Goal: Information Seeking & Learning: Learn about a topic

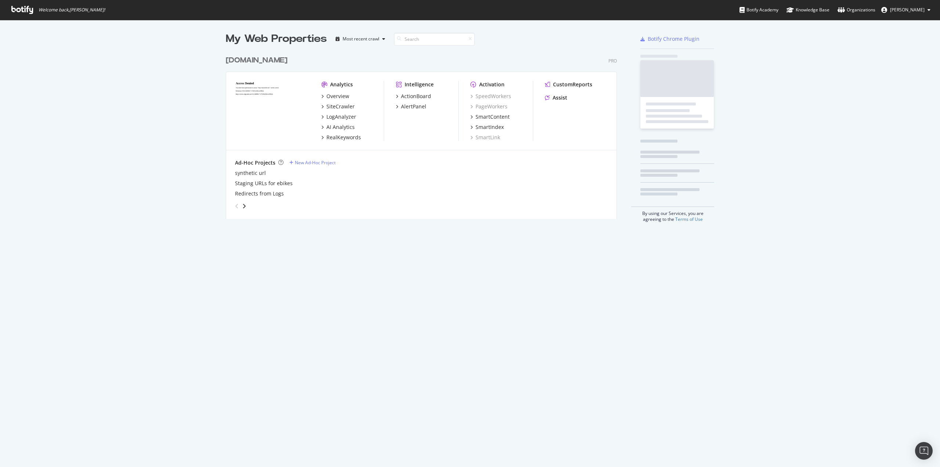
scroll to position [461, 929]
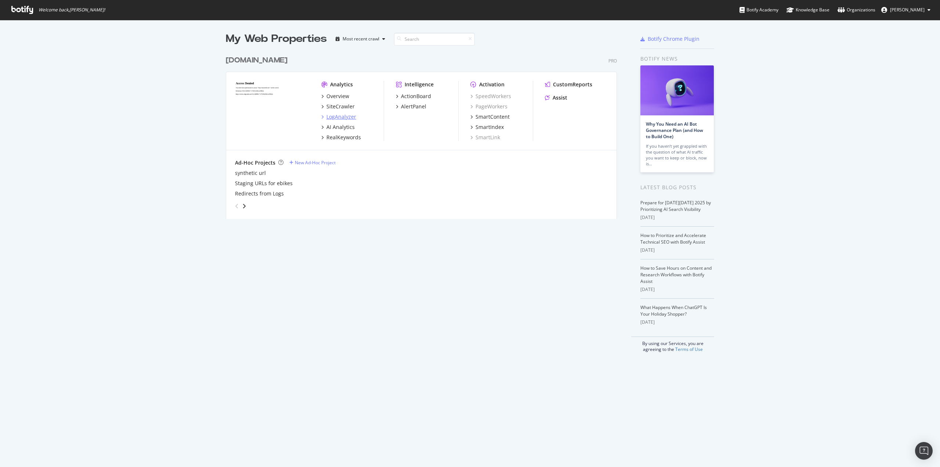
click at [347, 116] on div "LogAnalyzer" at bounding box center [342, 116] width 30 height 7
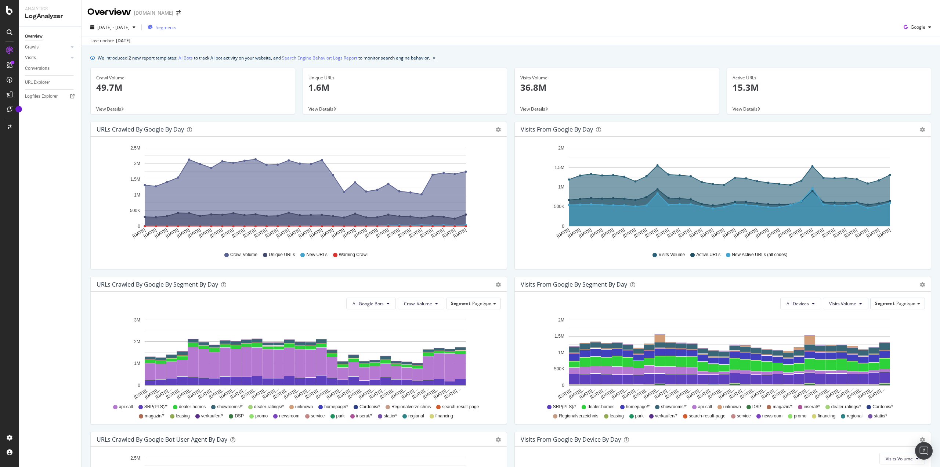
click at [176, 25] on span "Segments" at bounding box center [166, 27] width 21 height 6
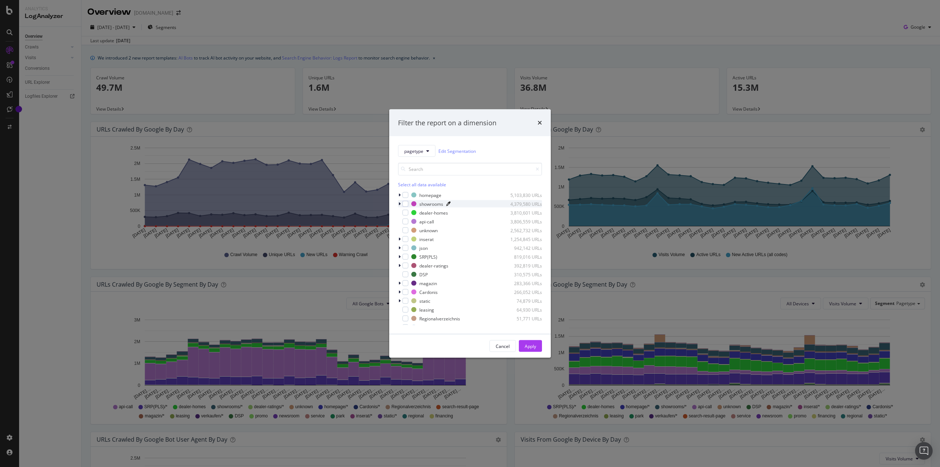
click at [450, 204] on icon "modal" at bounding box center [448, 204] width 4 height 4
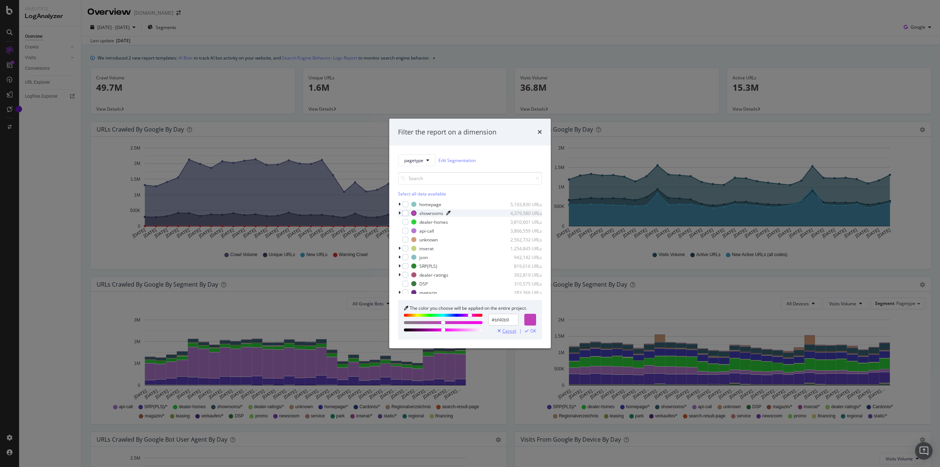
click at [514, 332] on span "Cancel" at bounding box center [509, 330] width 14 height 5
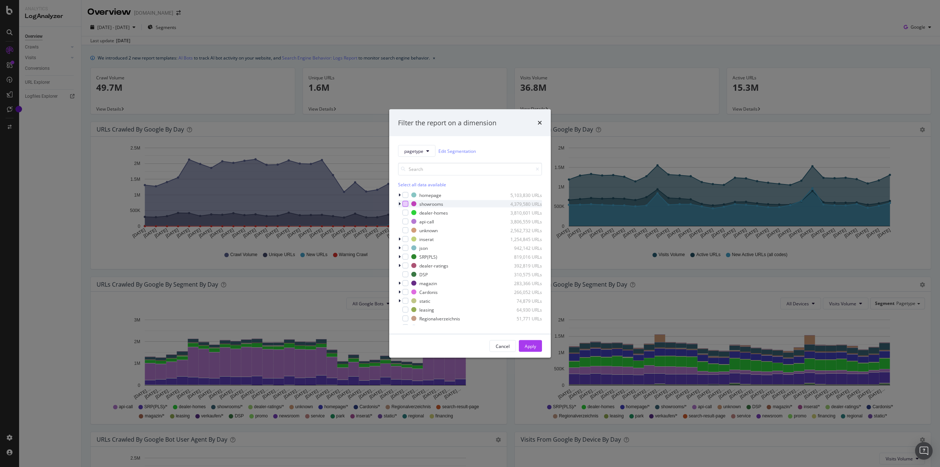
click at [408, 203] on div "modal" at bounding box center [406, 204] width 6 height 6
click at [526, 345] on div "Apply" at bounding box center [530, 346] width 11 height 6
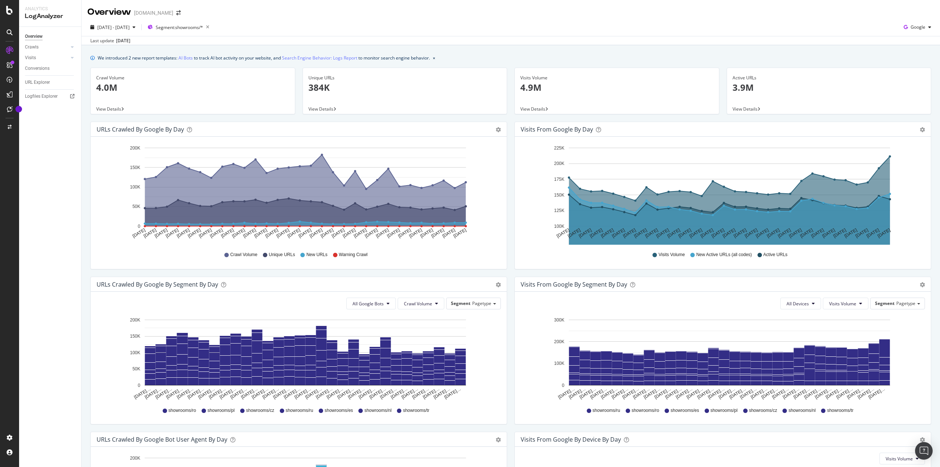
click at [318, 109] on span "View Details" at bounding box center [321, 109] width 25 height 6
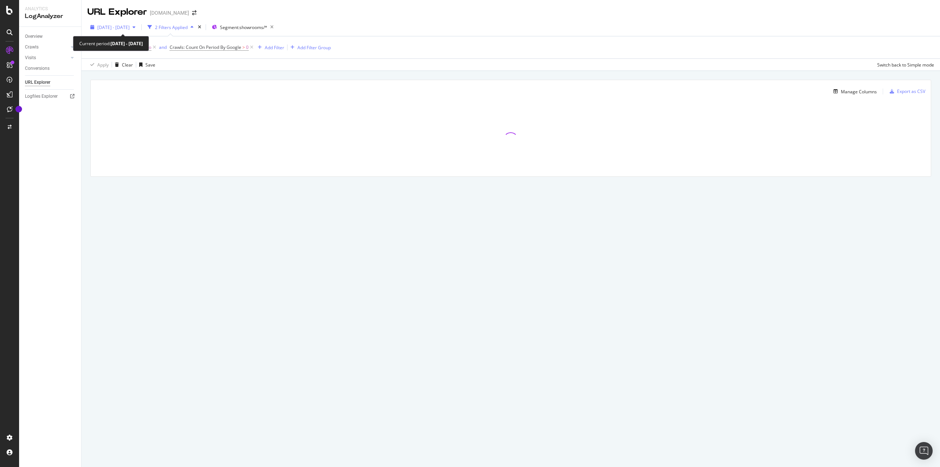
click at [138, 26] on div "button" at bounding box center [134, 27] width 9 height 4
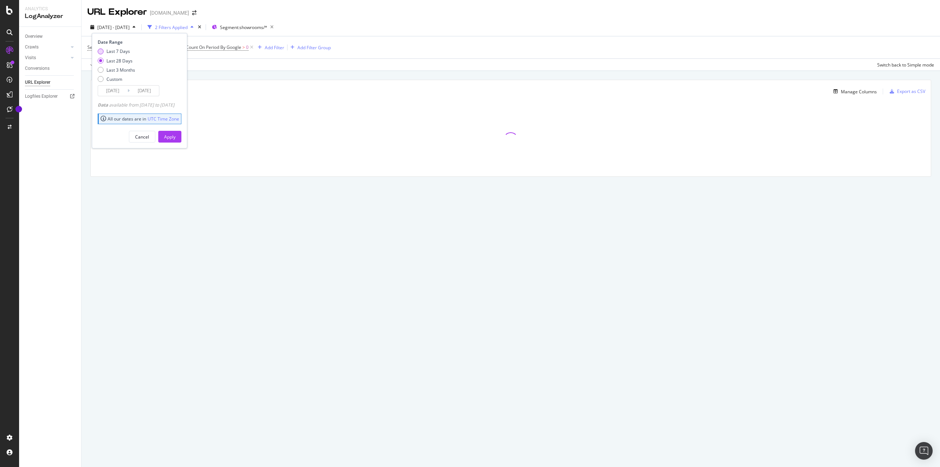
click at [116, 52] on div "Last 7 Days" at bounding box center [119, 51] width 24 height 6
type input "[DATE]"
click at [176, 137] on div "Apply" at bounding box center [169, 137] width 11 height 6
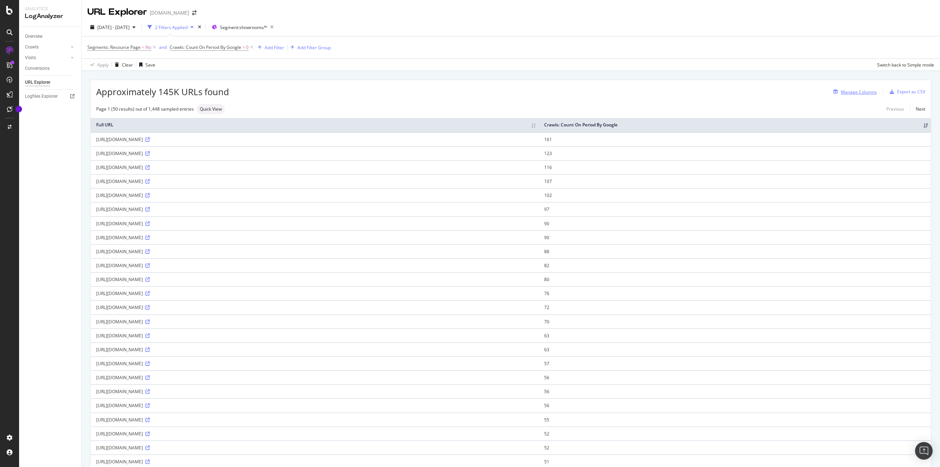
click at [852, 91] on div "Manage Columns" at bounding box center [859, 92] width 36 height 6
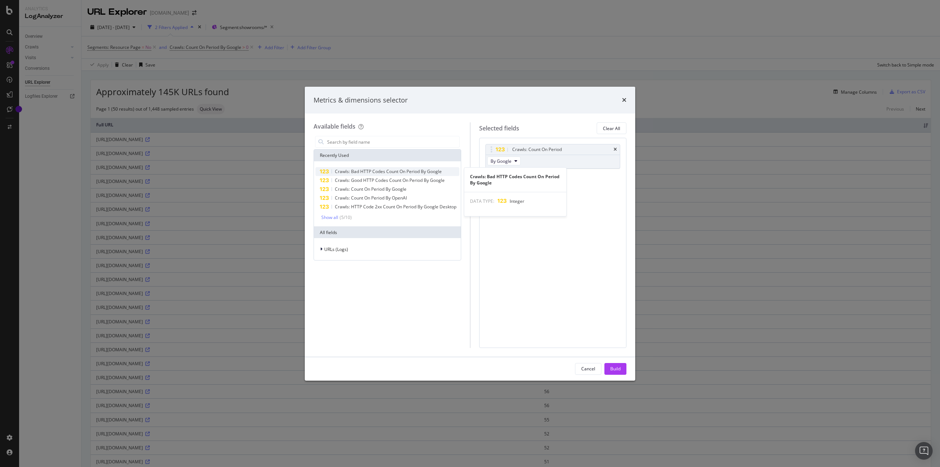
click at [392, 173] on span "Crawls: Bad HTTP Codes Count On Period By Google" at bounding box center [388, 171] width 107 height 6
click at [620, 367] on div "Build" at bounding box center [615, 368] width 10 height 6
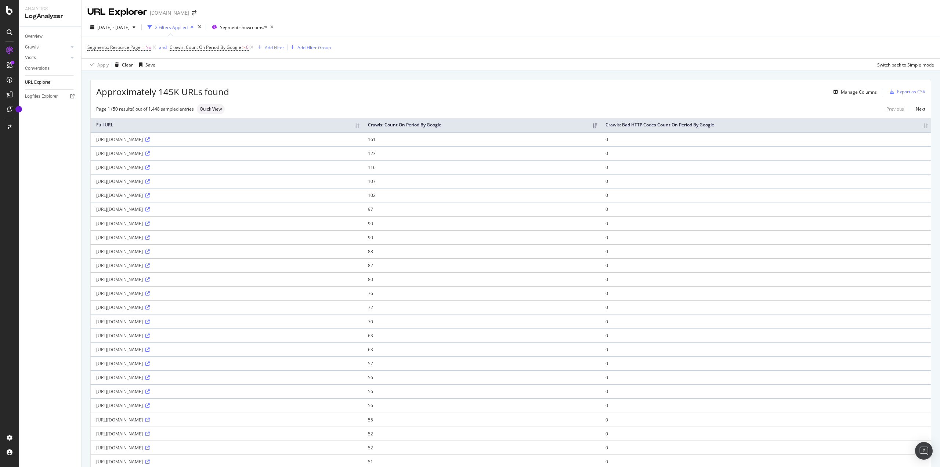
click at [922, 126] on th "Crawls: Bad HTTP Codes Count On Period By Google" at bounding box center [765, 125] width 331 height 14
click at [922, 126] on th "Crawls: Bad HTTP Codes Count On Period By Google" at bounding box center [781, 125] width 302 height 14
click at [150, 236] on icon at bounding box center [147, 237] width 4 height 4
click at [150, 153] on icon at bounding box center [147, 153] width 4 height 4
click at [150, 137] on icon at bounding box center [147, 139] width 4 height 4
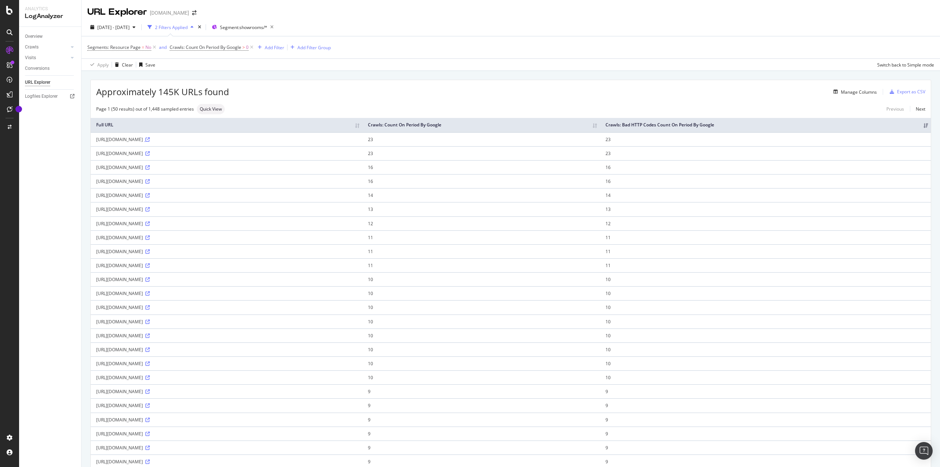
click at [150, 140] on icon at bounding box center [147, 139] width 4 height 4
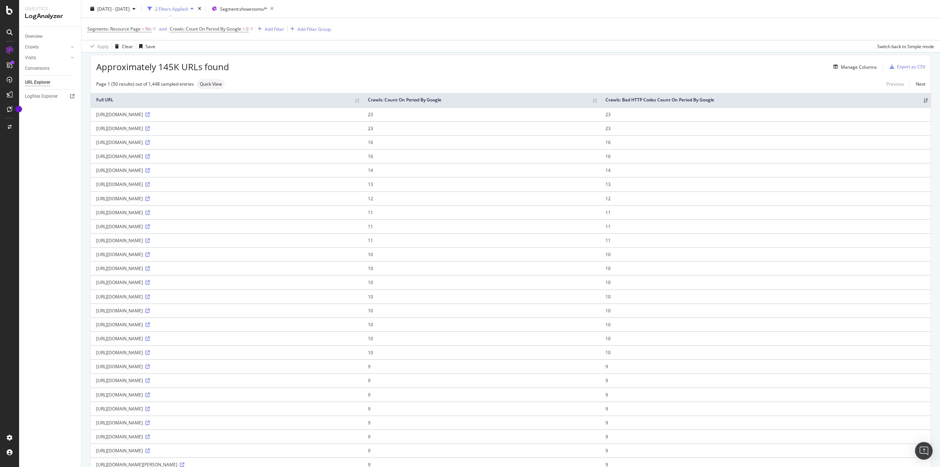
scroll to position [37, 0]
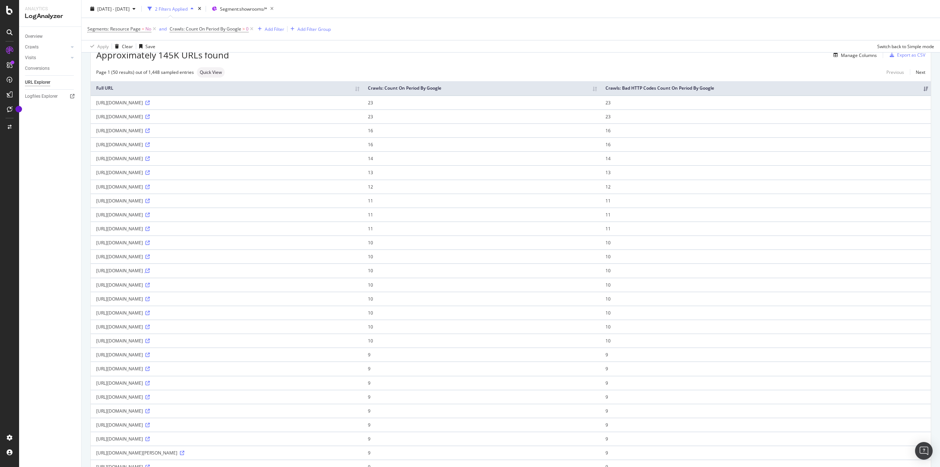
click at [150, 270] on icon at bounding box center [147, 270] width 4 height 4
click at [500, 77] on div "Full URL Crawls: Count On Period By Google Crawls: Bad HTTP Codes Count On Peri…" at bounding box center [511, 438] width 840 height 722
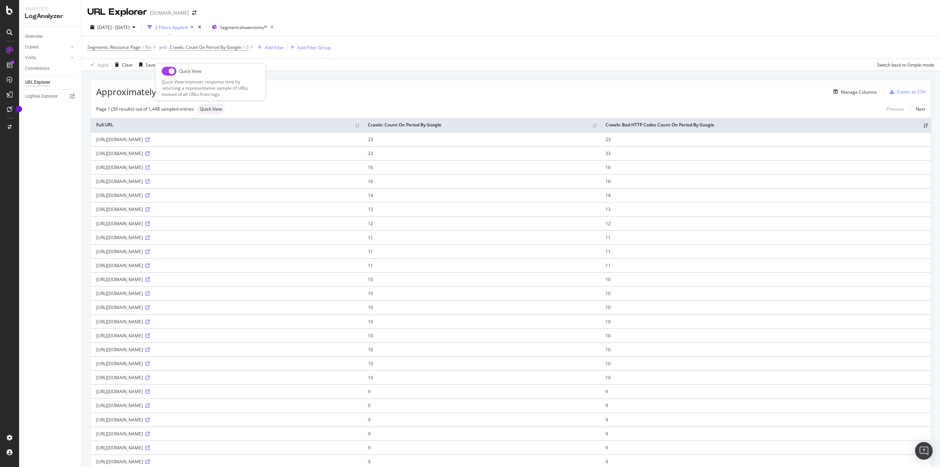
click at [171, 72] on input "checkbox" at bounding box center [169, 70] width 15 height 9
checkbox input "true"
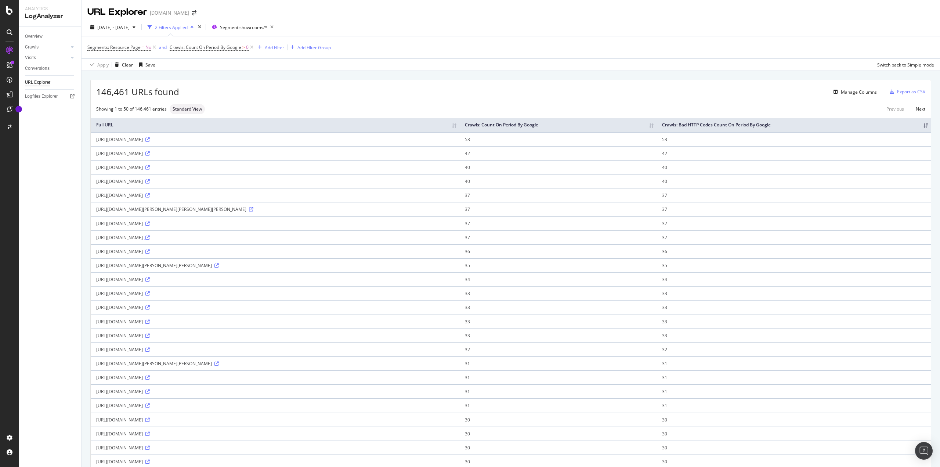
click at [150, 237] on icon at bounding box center [147, 237] width 4 height 4
click at [150, 320] on icon at bounding box center [147, 322] width 4 height 4
click at [69, 45] on div at bounding box center [72, 46] width 7 height 7
click at [44, 85] on div "HTTP Codes" at bounding box center [40, 87] width 25 height 8
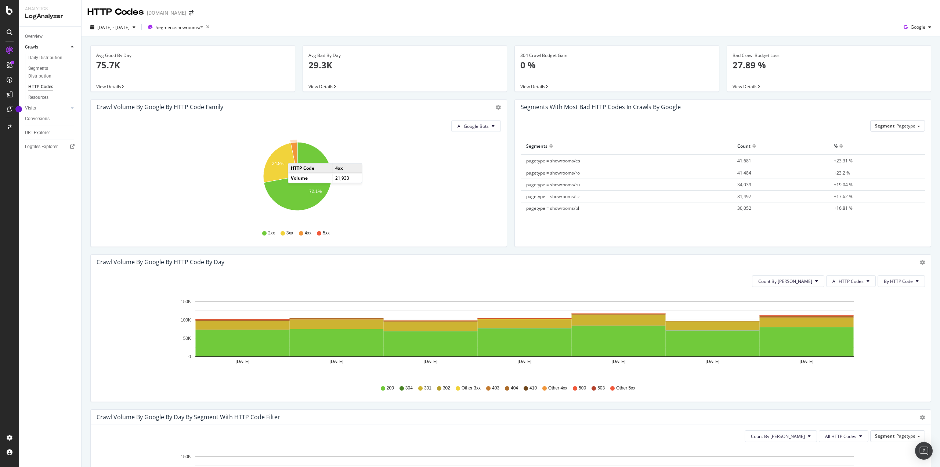
click at [295, 155] on icon "A chart." at bounding box center [294, 159] width 7 height 34
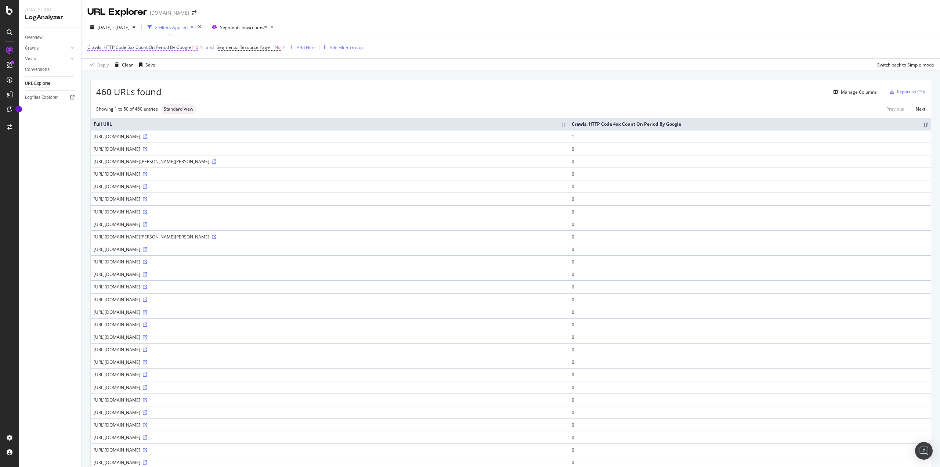
click at [177, 46] on span "Crawls: HTTP Code 5xx Count On Period By Google" at bounding box center [139, 47] width 104 height 6
click at [104, 66] on icon at bounding box center [103, 64] width 5 height 4
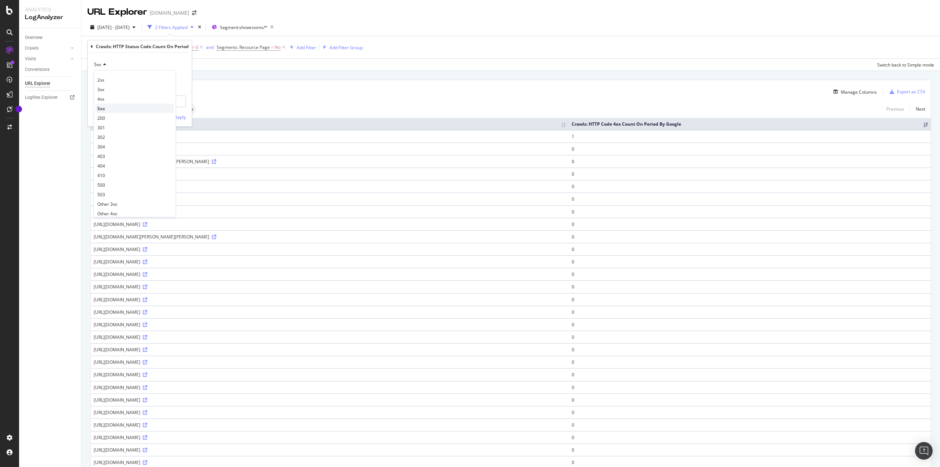
click at [105, 108] on div "5xx" at bounding box center [134, 109] width 79 height 10
click at [181, 118] on div "Apply" at bounding box center [179, 116] width 11 height 6
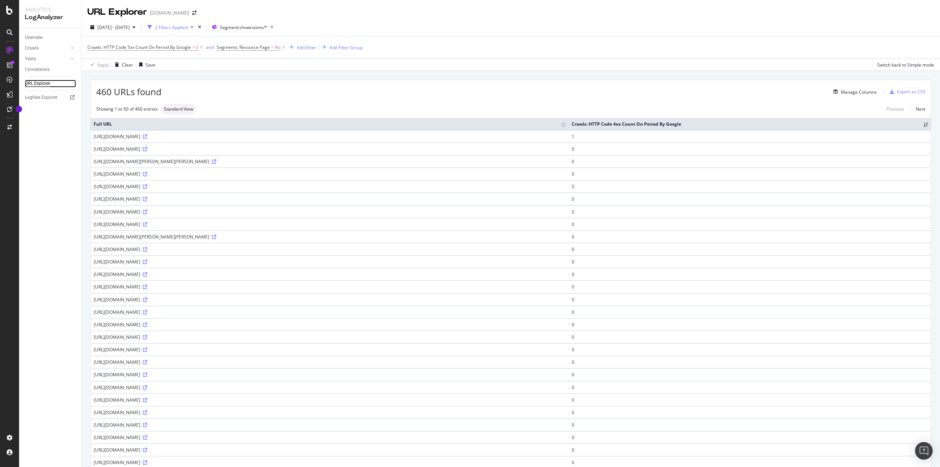
click at [46, 83] on div "URL Explorer" at bounding box center [37, 84] width 25 height 8
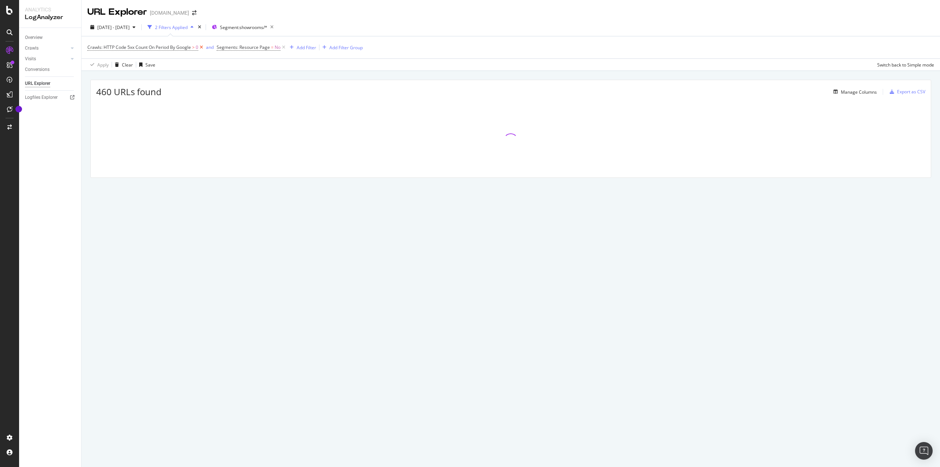
click at [202, 47] on icon at bounding box center [201, 47] width 6 height 7
click at [209, 50] on div "Add Filter Group" at bounding box center [216, 47] width 33 height 6
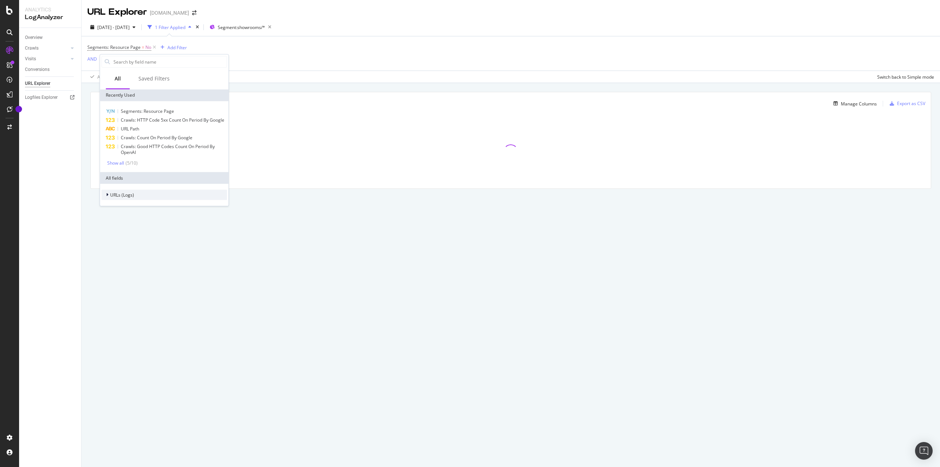
click at [115, 197] on span "URLs (Logs)" at bounding box center [122, 195] width 24 height 6
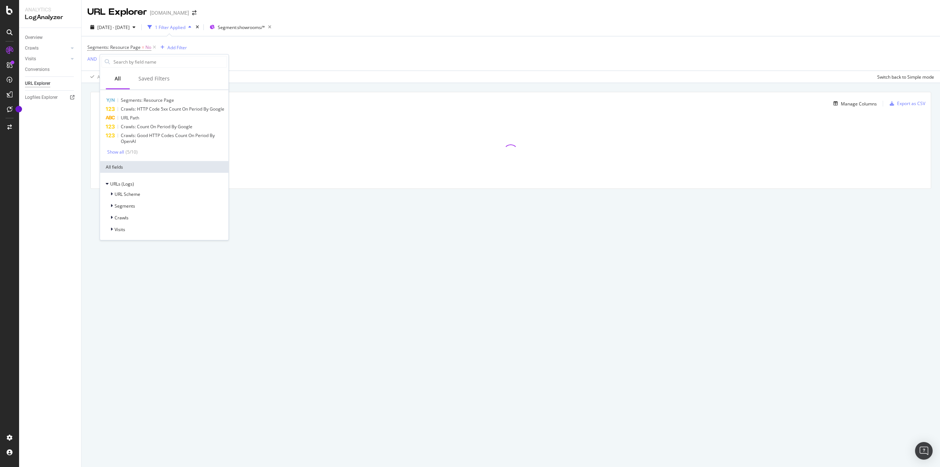
scroll to position [17, 0]
click at [133, 196] on span "URL Scheme" at bounding box center [128, 194] width 26 height 6
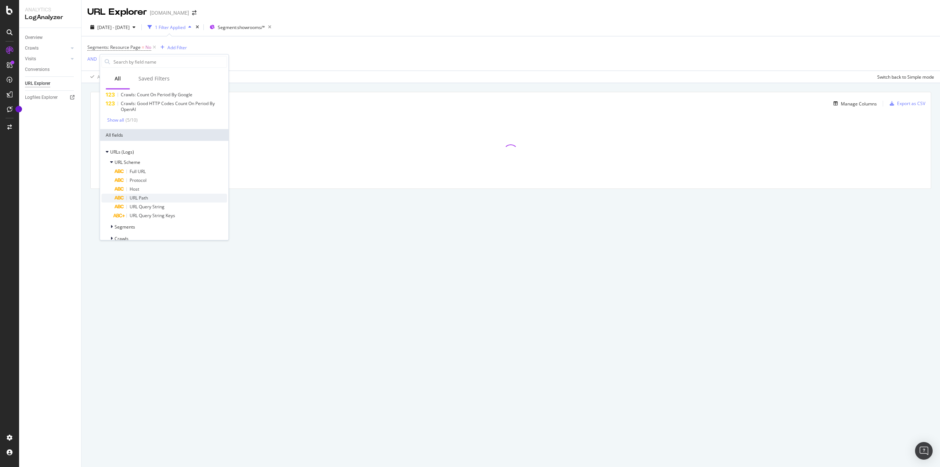
scroll to position [70, 0]
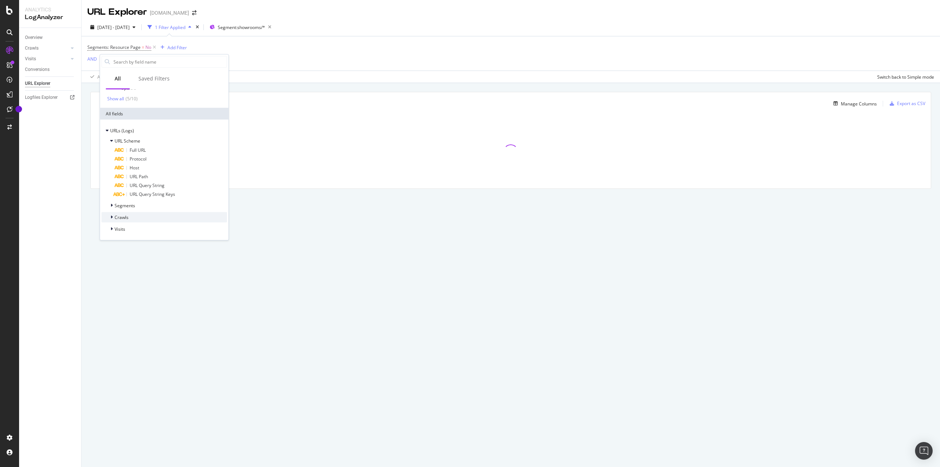
click at [137, 213] on div "Crawls" at bounding box center [164, 217] width 126 height 10
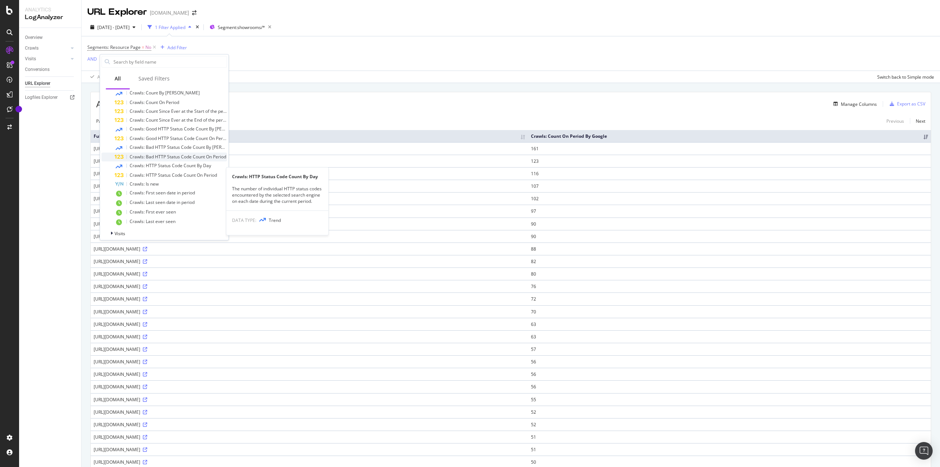
scroll to position [208, 0]
click at [130, 227] on div "Visits" at bounding box center [164, 229] width 126 height 10
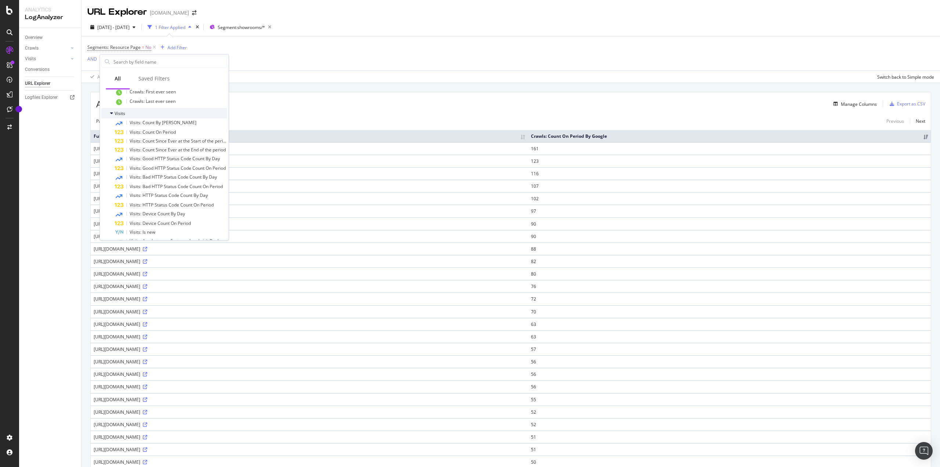
click at [115, 116] on span "Visits" at bounding box center [120, 113] width 11 height 6
click at [173, 149] on div "Crawls" at bounding box center [164, 147] width 126 height 10
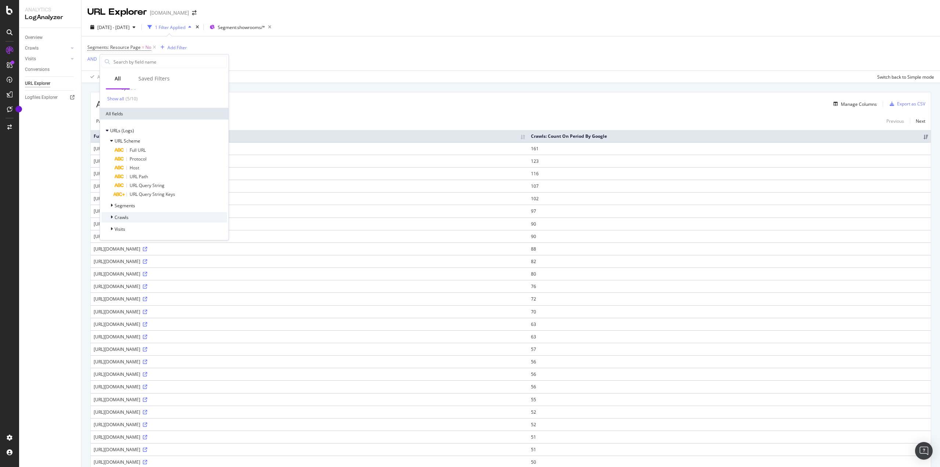
click at [144, 216] on div "Crawls" at bounding box center [164, 217] width 126 height 10
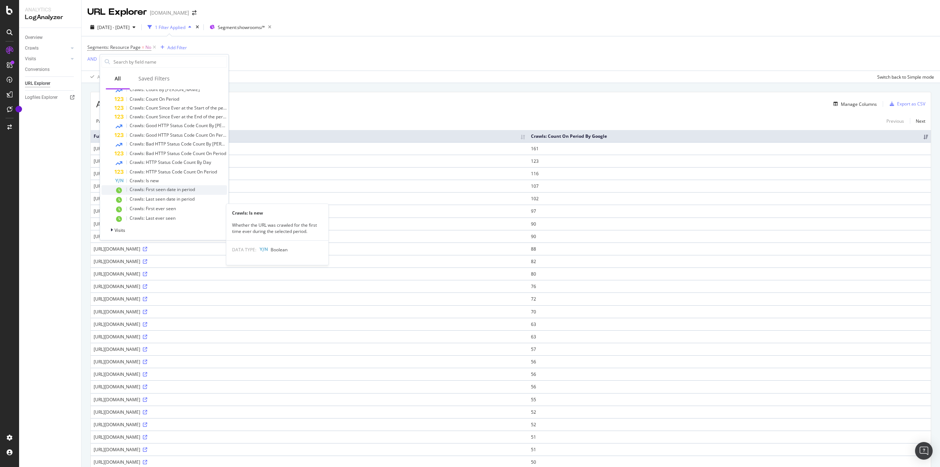
scroll to position [208, 0]
click at [198, 153] on span "Crawls: Bad HTTP Status Code Count On Period" at bounding box center [178, 152] width 97 height 6
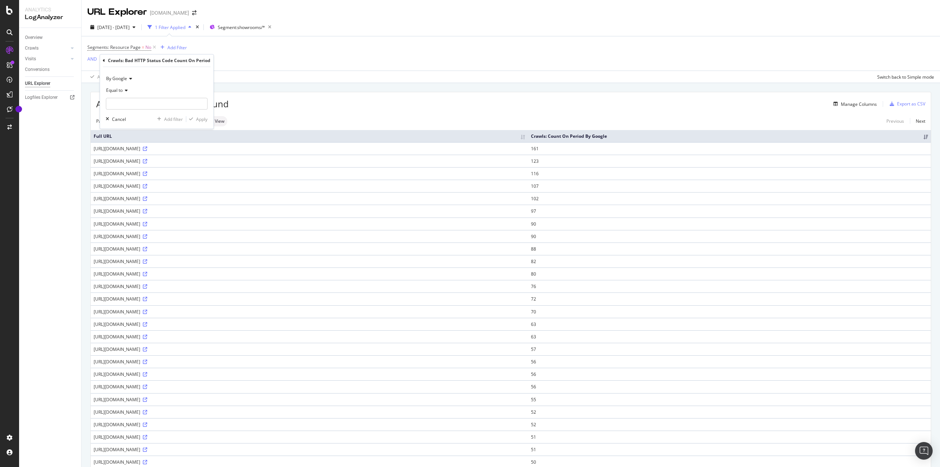
click at [125, 91] on icon at bounding box center [125, 90] width 5 height 4
click at [137, 141] on div "Greater than" at bounding box center [147, 144] width 79 height 10
click at [133, 94] on div "Greater than" at bounding box center [157, 90] width 102 height 12
click at [140, 154] on span "Greater than or equal to" at bounding box center [134, 153] width 50 height 6
click at [143, 105] on input "number" at bounding box center [157, 104] width 102 height 12
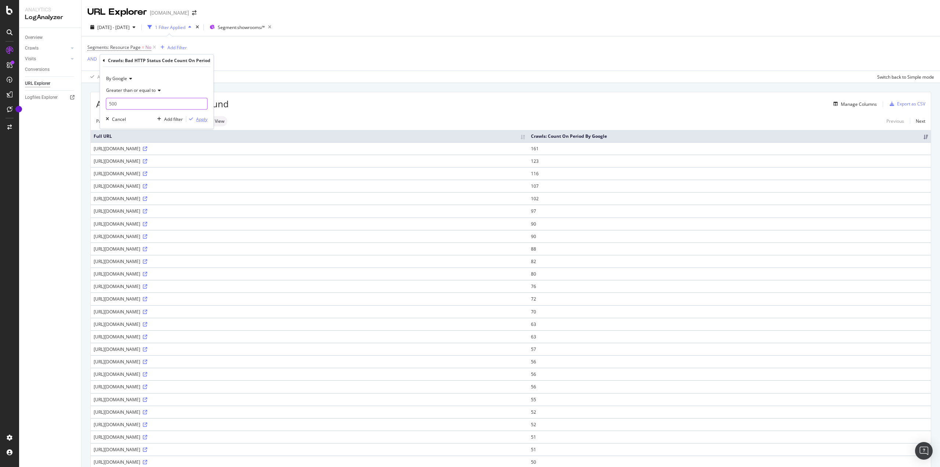
type input "500"
click at [201, 119] on div "Apply" at bounding box center [201, 119] width 11 height 6
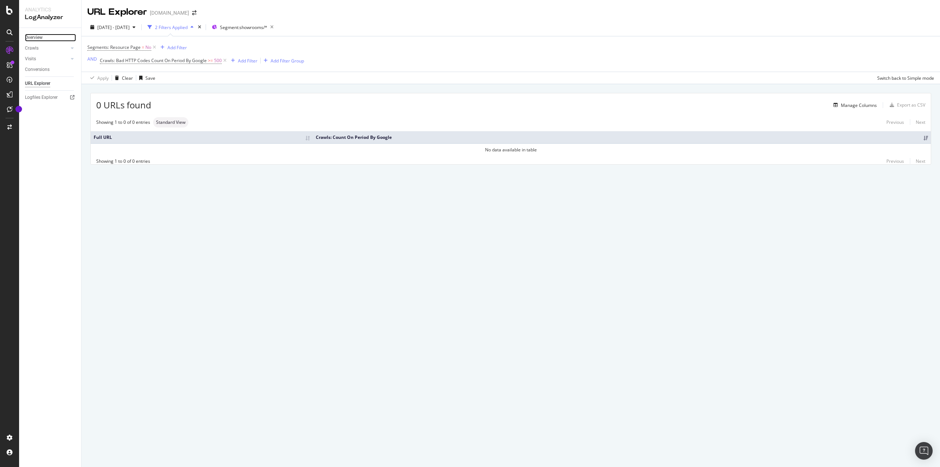
click at [45, 38] on link "Overview" at bounding box center [50, 38] width 51 height 8
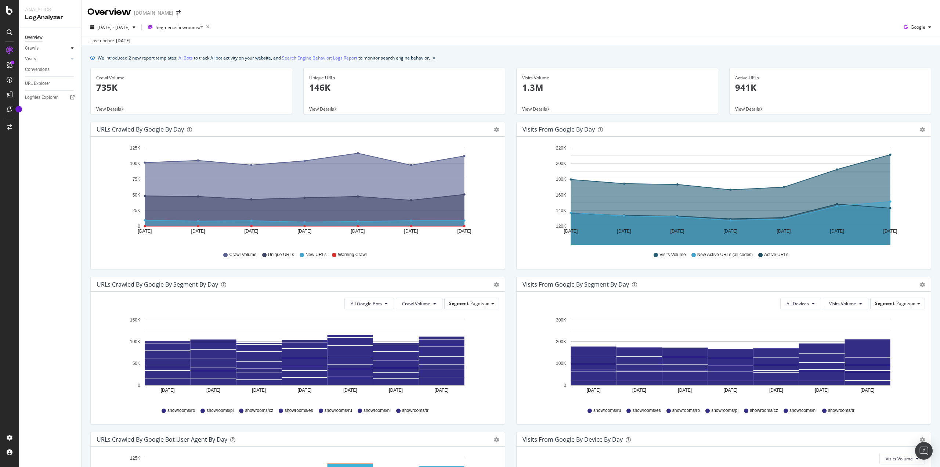
click at [69, 47] on div at bounding box center [72, 47] width 7 height 7
click at [49, 86] on div "HTTP Codes" at bounding box center [40, 88] width 25 height 8
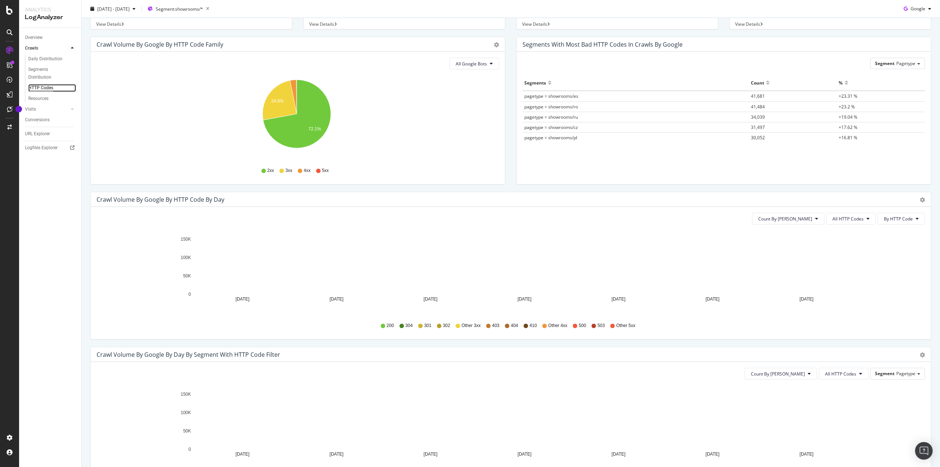
scroll to position [110, 0]
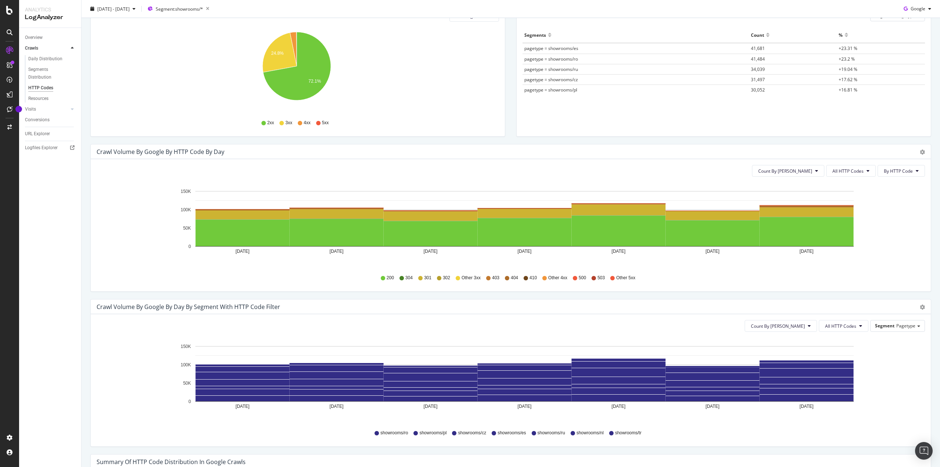
click at [580, 276] on span "500" at bounding box center [582, 278] width 7 height 6
click at [844, 170] on span "All HTTP Codes" at bounding box center [848, 171] width 31 height 6
click at [848, 251] on span "5xx family" at bounding box center [847, 253] width 37 height 7
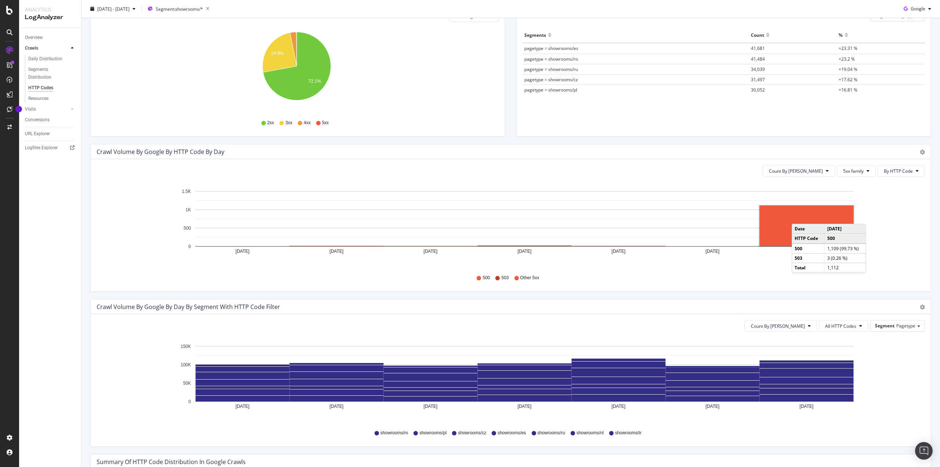
click at [799, 216] on rect "A chart." at bounding box center [807, 226] width 94 height 40
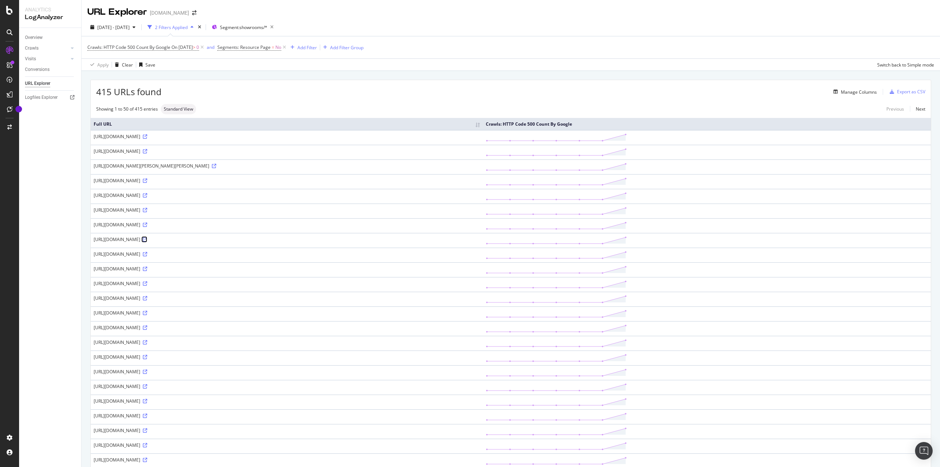
click at [147, 239] on icon at bounding box center [145, 239] width 4 height 4
click at [147, 399] on icon at bounding box center [145, 401] width 4 height 4
click at [391, 87] on div "Manage Columns" at bounding box center [519, 91] width 715 height 9
click at [147, 282] on icon at bounding box center [145, 283] width 4 height 4
click at [147, 267] on icon at bounding box center [145, 269] width 4 height 4
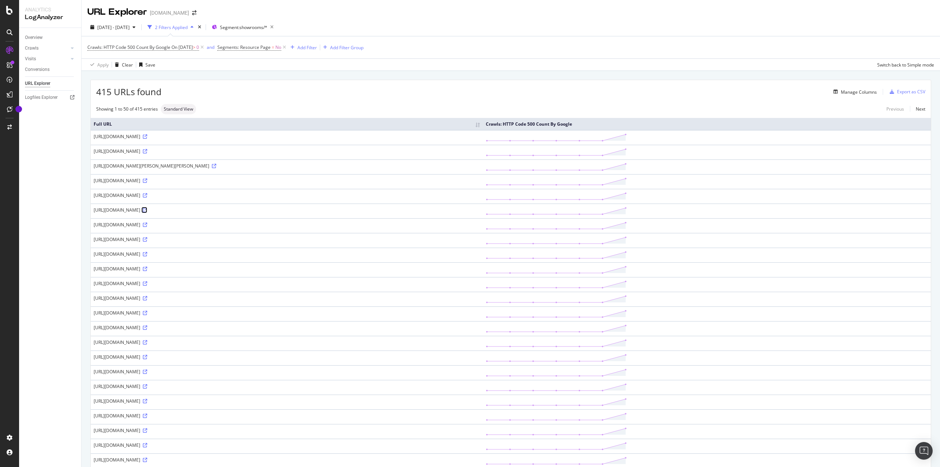
click at [147, 208] on icon at bounding box center [145, 210] width 4 height 4
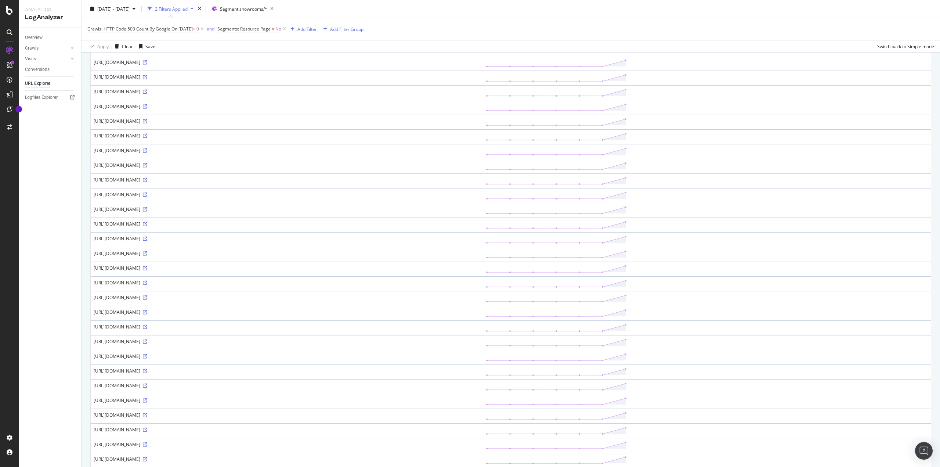
scroll to position [147, 0]
click at [147, 384] on icon at bounding box center [145, 386] width 4 height 4
click at [147, 289] on icon at bounding box center [145, 291] width 4 height 4
